Goal: Information Seeking & Learning: Check status

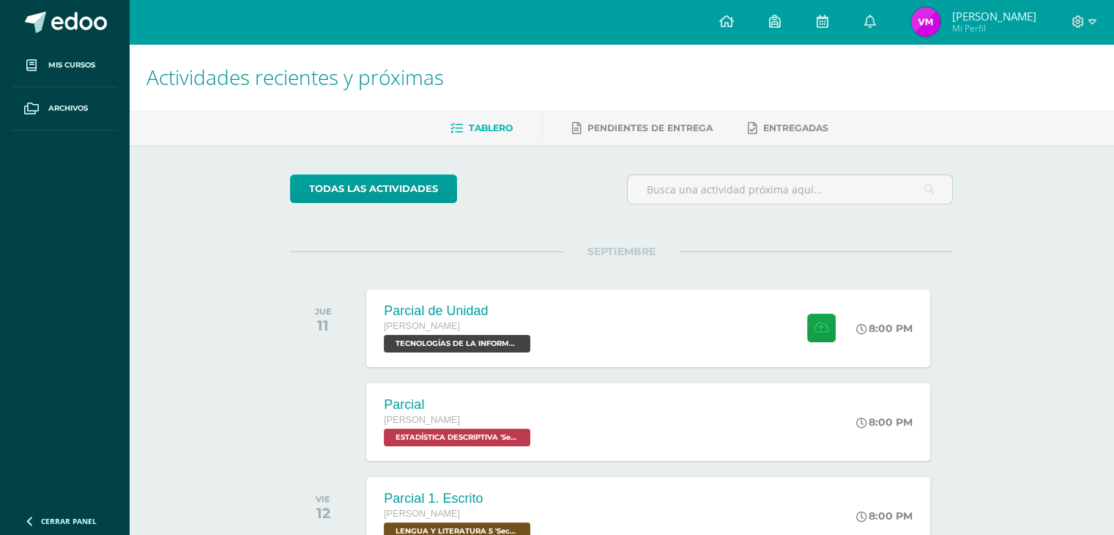
click at [929, 30] on img at bounding box center [925, 21] width 29 height 29
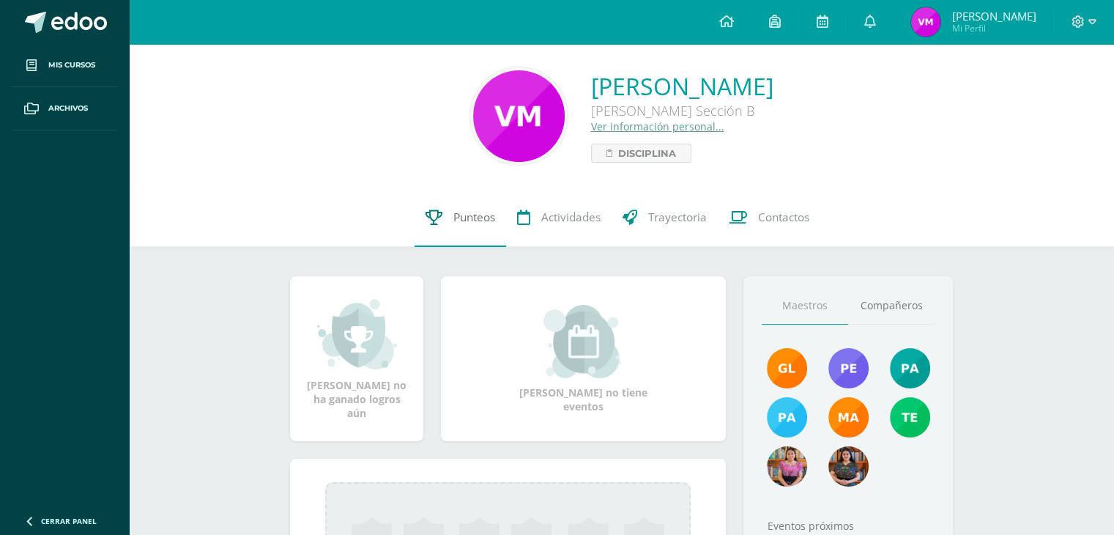
click at [468, 207] on link "Punteos" at bounding box center [461, 217] width 92 height 59
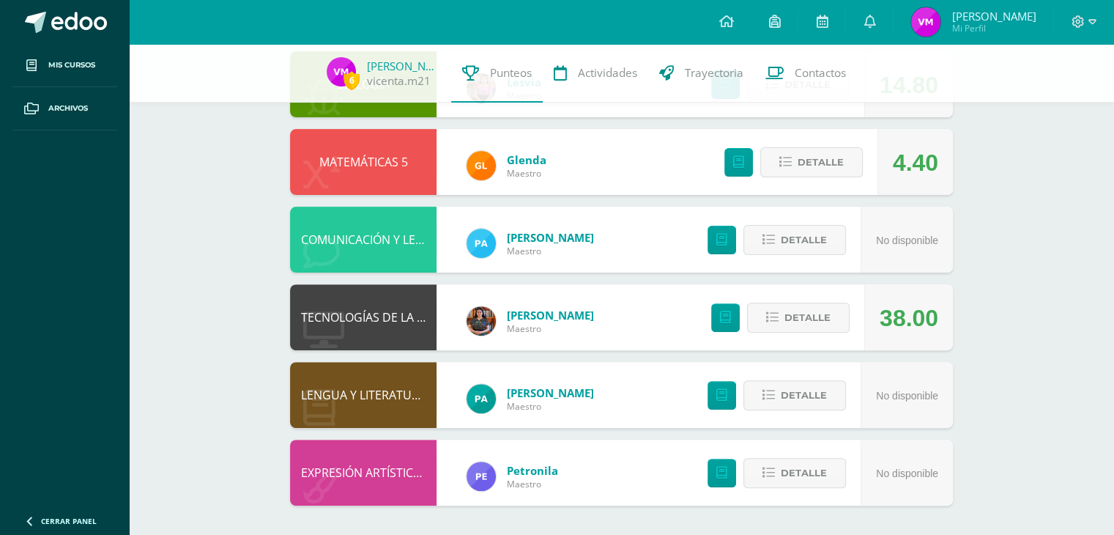
scroll to position [396, 0]
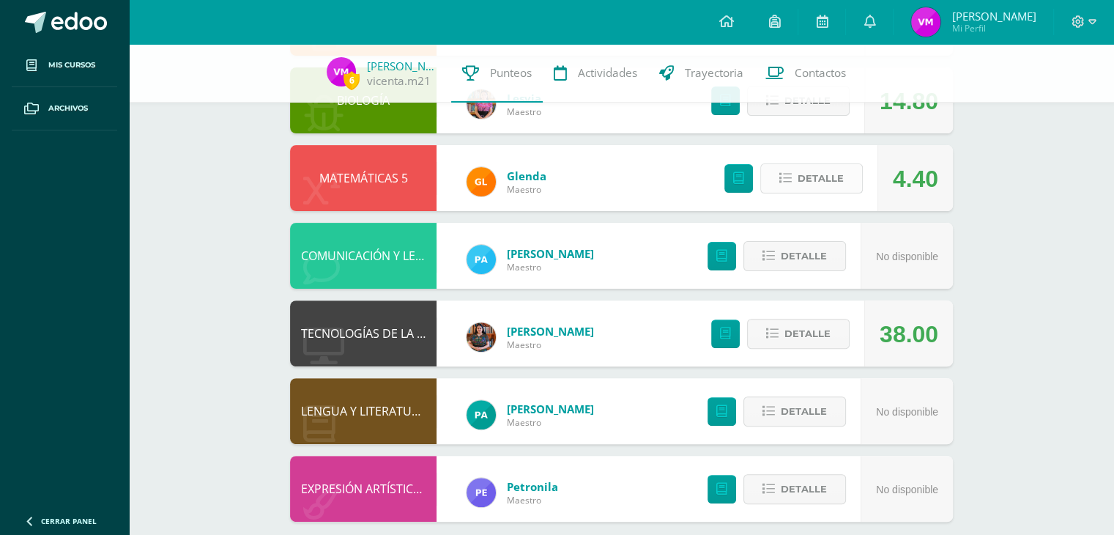
click at [811, 183] on span "Detalle" at bounding box center [821, 178] width 46 height 27
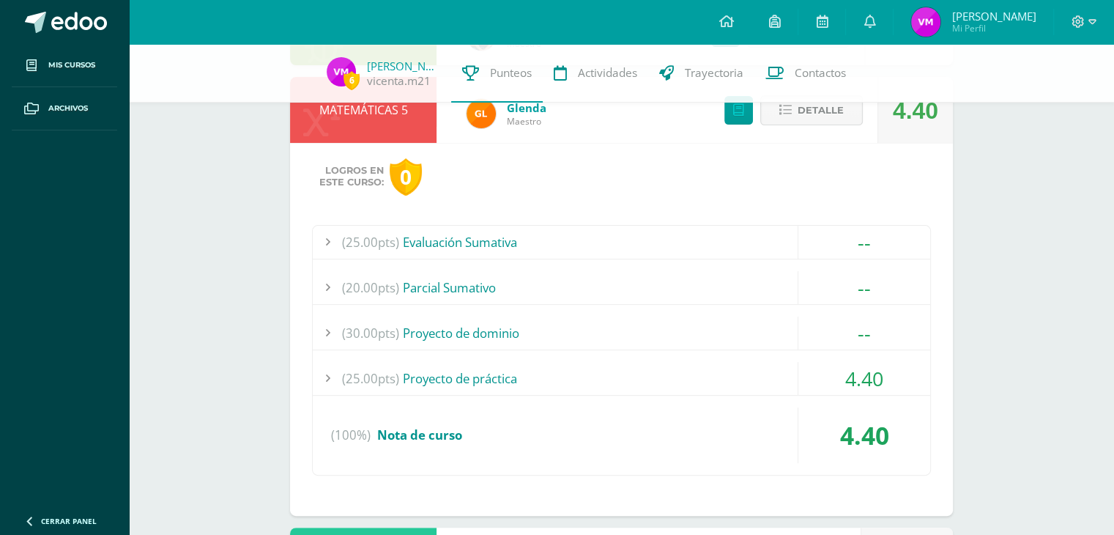
scroll to position [481, 0]
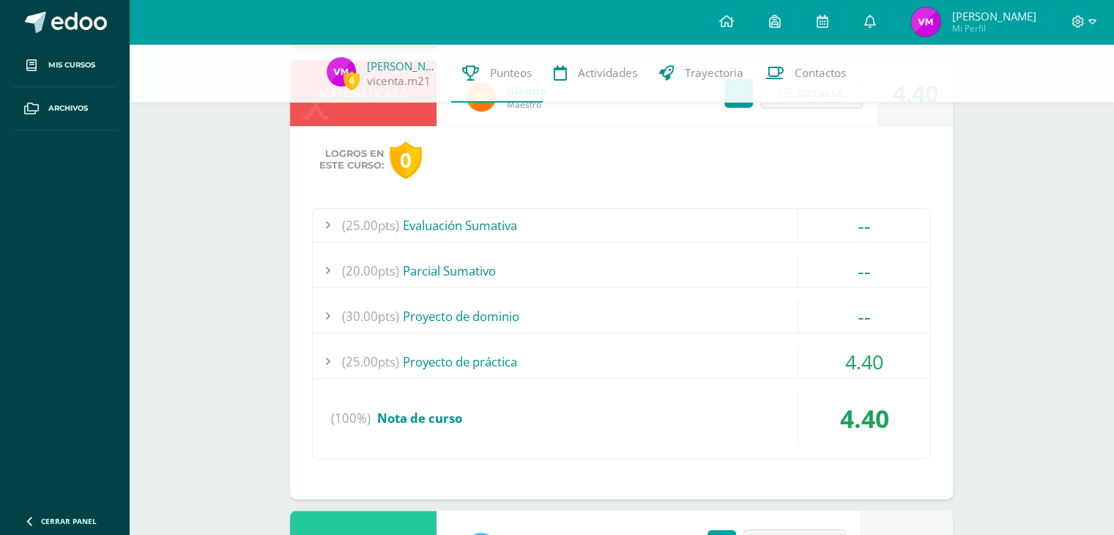
click at [862, 377] on div "(25.00pts) Proyecto de práctica 4.40" at bounding box center [622, 362] width 618 height 34
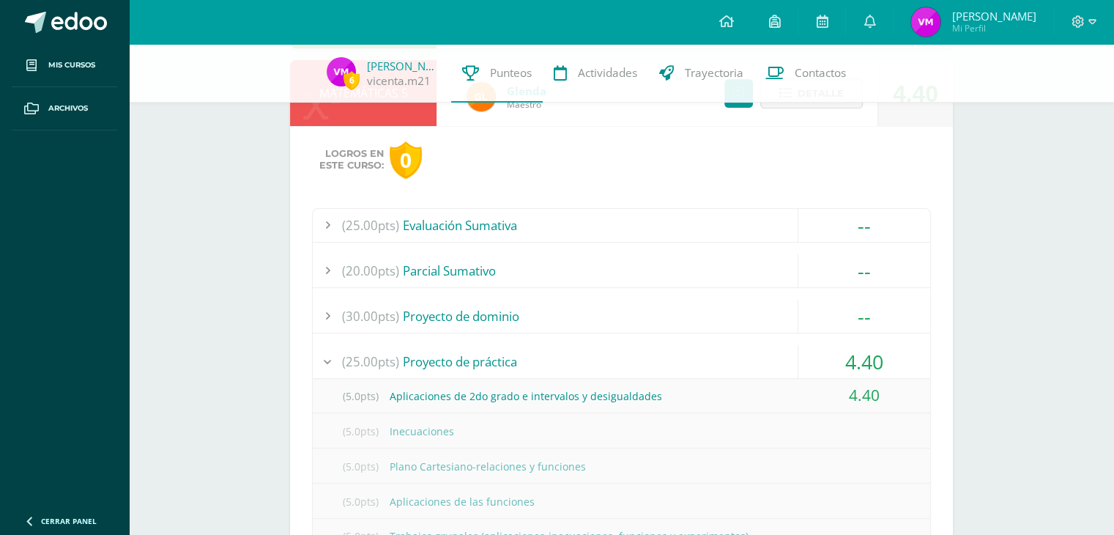
drag, startPoint x: 1111, startPoint y: 361, endPoint x: 1086, endPoint y: 276, distance: 88.6
click at [1086, 276] on div "6 [PERSON_NAME].m21 Punteos Actividades Trayectoria Contactos Pendiente Unidad …" at bounding box center [621, 288] width 985 height 1451
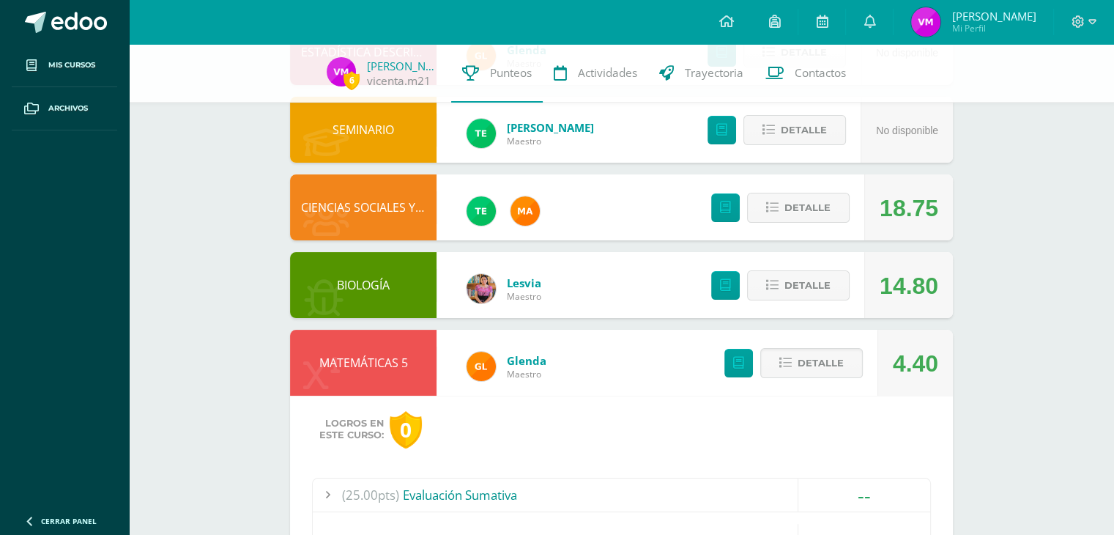
scroll to position [217, 0]
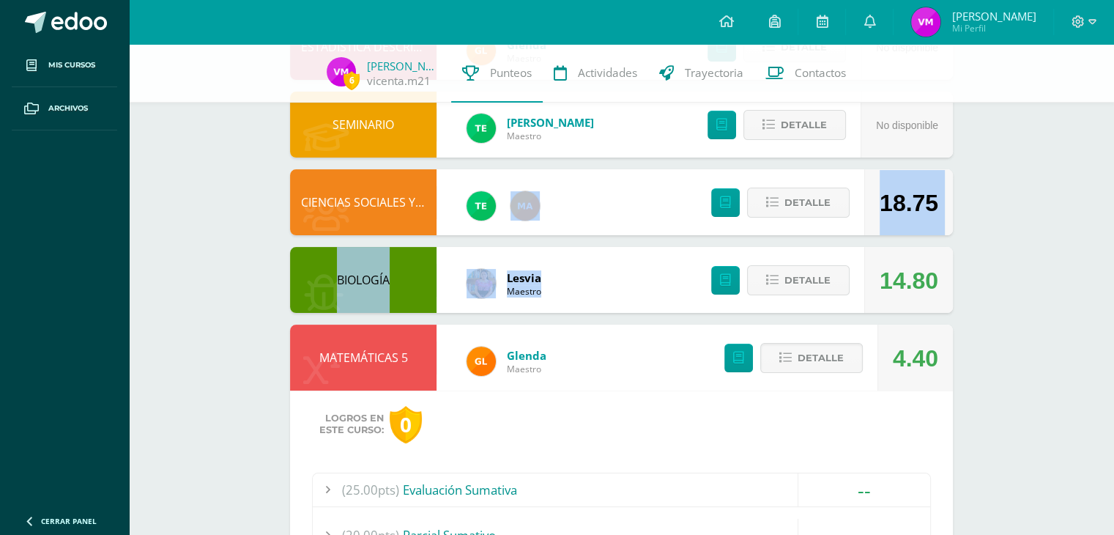
drag, startPoint x: 1039, startPoint y: 237, endPoint x: 1125, endPoint y: 214, distance: 88.9
click at [1114, 214] on html "Mis cursos Archivos Cerrar panel BIOLOGÍA Quinto Bachillerato "Sección B" CIENC…" at bounding box center [557, 530] width 1114 height 1495
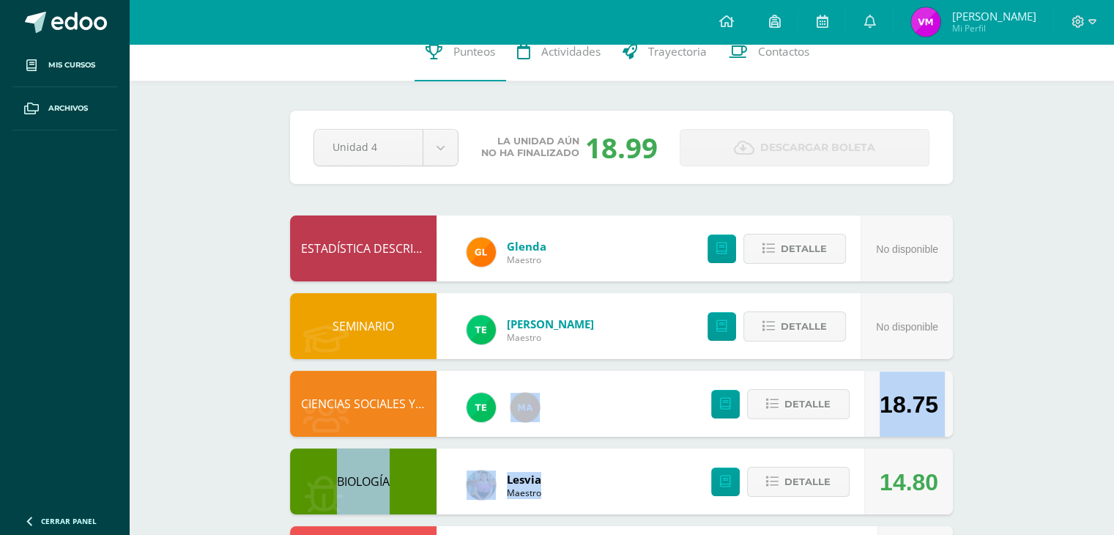
scroll to position [0, 0]
